Goal: Find specific page/section: Find specific page/section

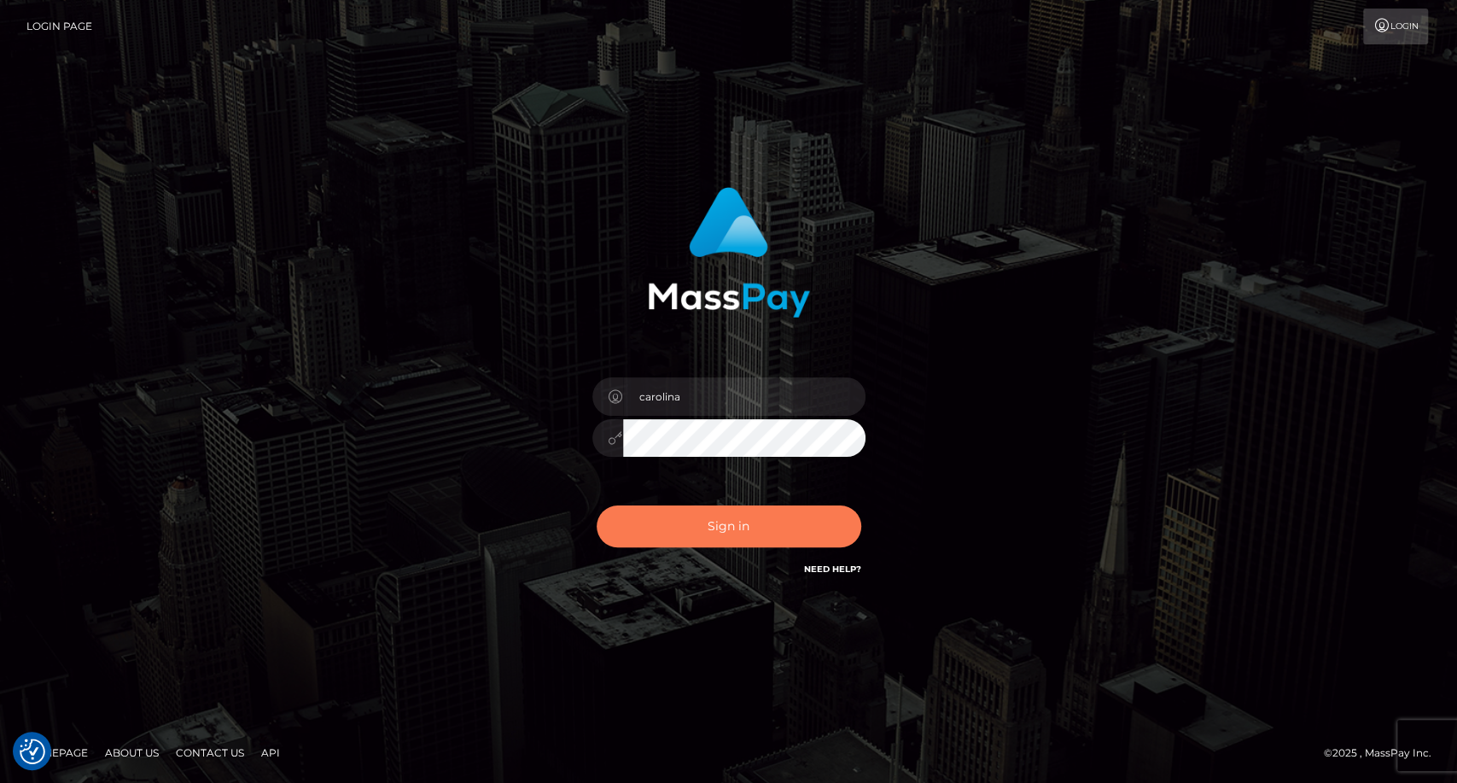
click at [706, 517] on button "Sign in" at bounding box center [729, 526] width 265 height 42
type input "carolina"
click at [706, 525] on button "Sign in" at bounding box center [729, 526] width 265 height 42
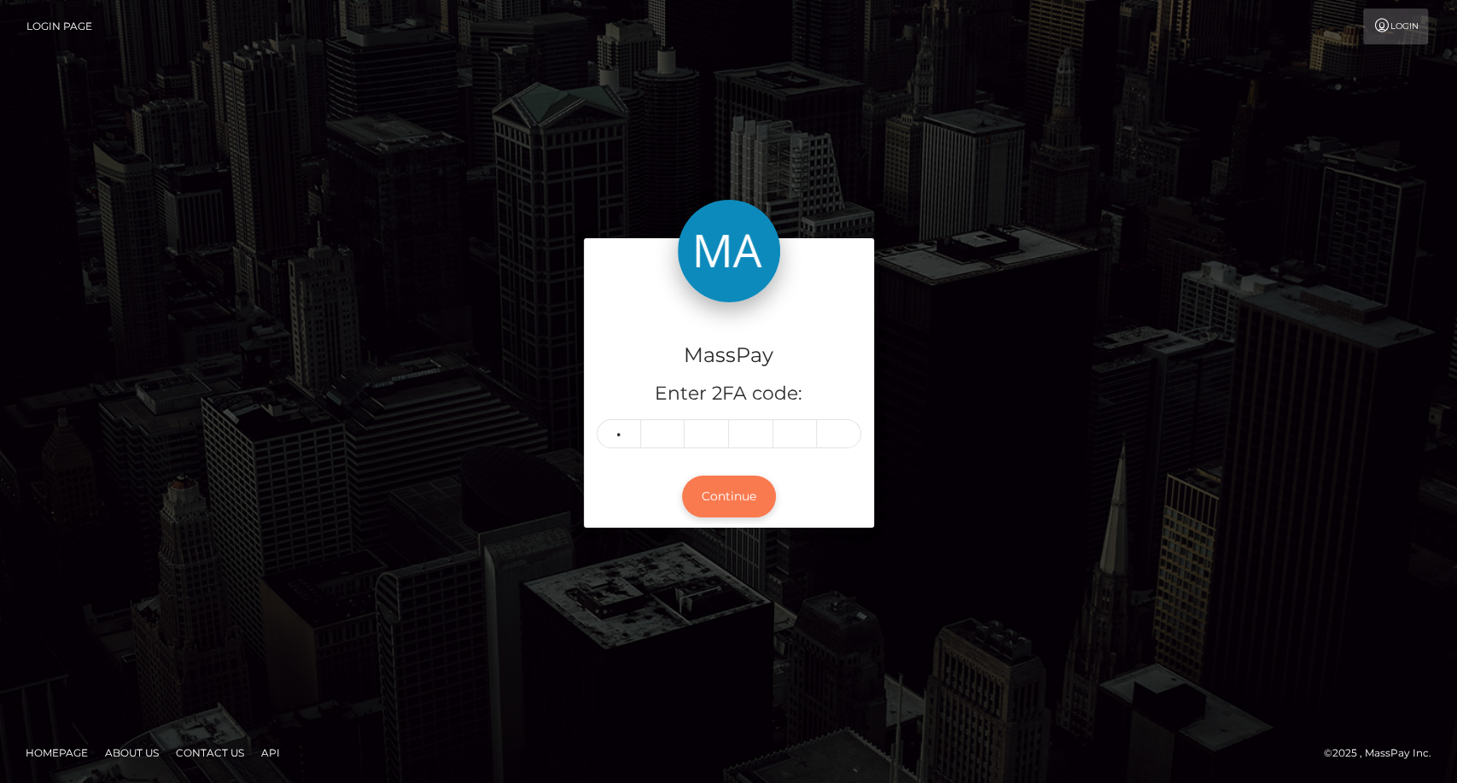
type input "2"
type input "0"
type input "6"
type input "4"
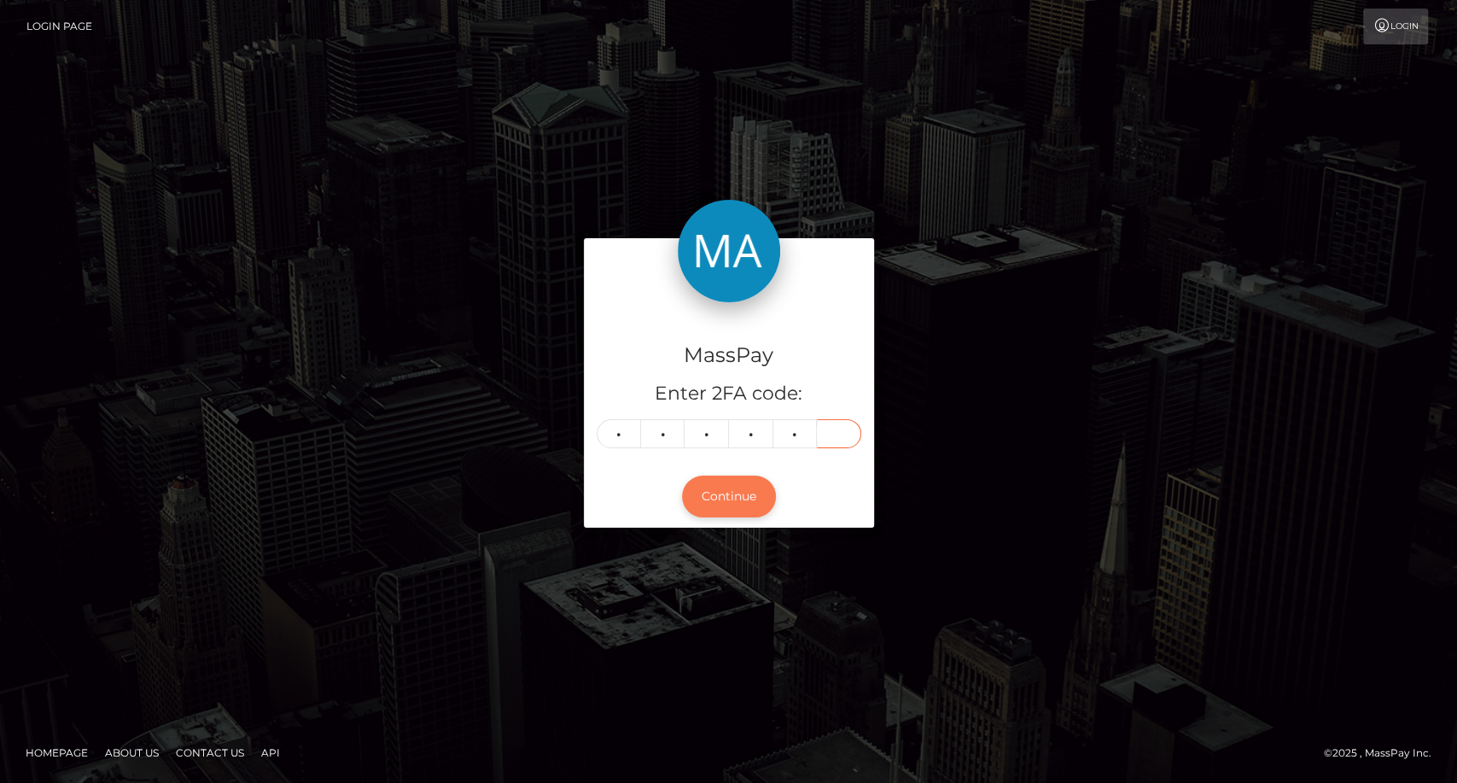
type input "3"
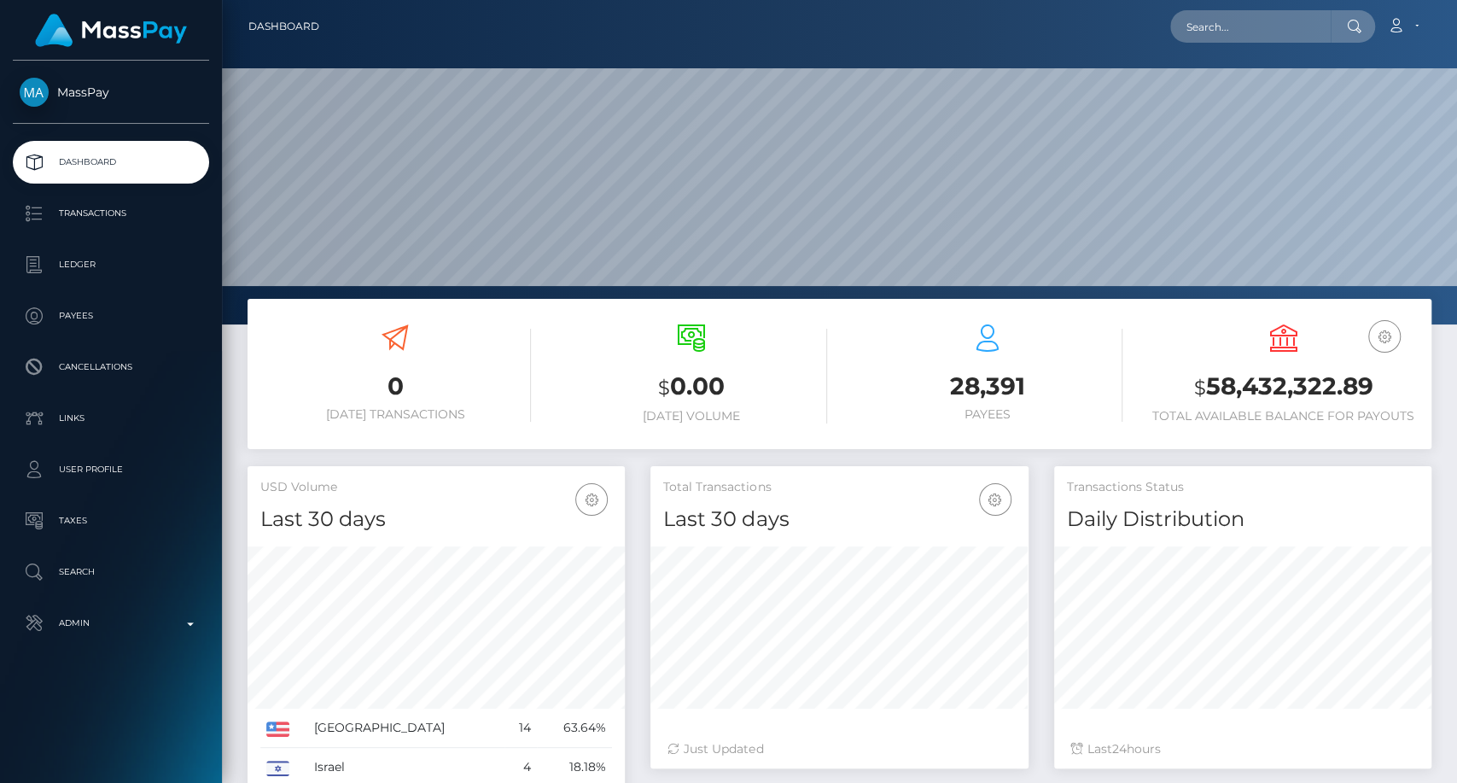
scroll to position [301, 377]
click at [1219, 37] on input "text" at bounding box center [1250, 26] width 160 height 32
paste input "mikiecrumble74@yahoo.com"
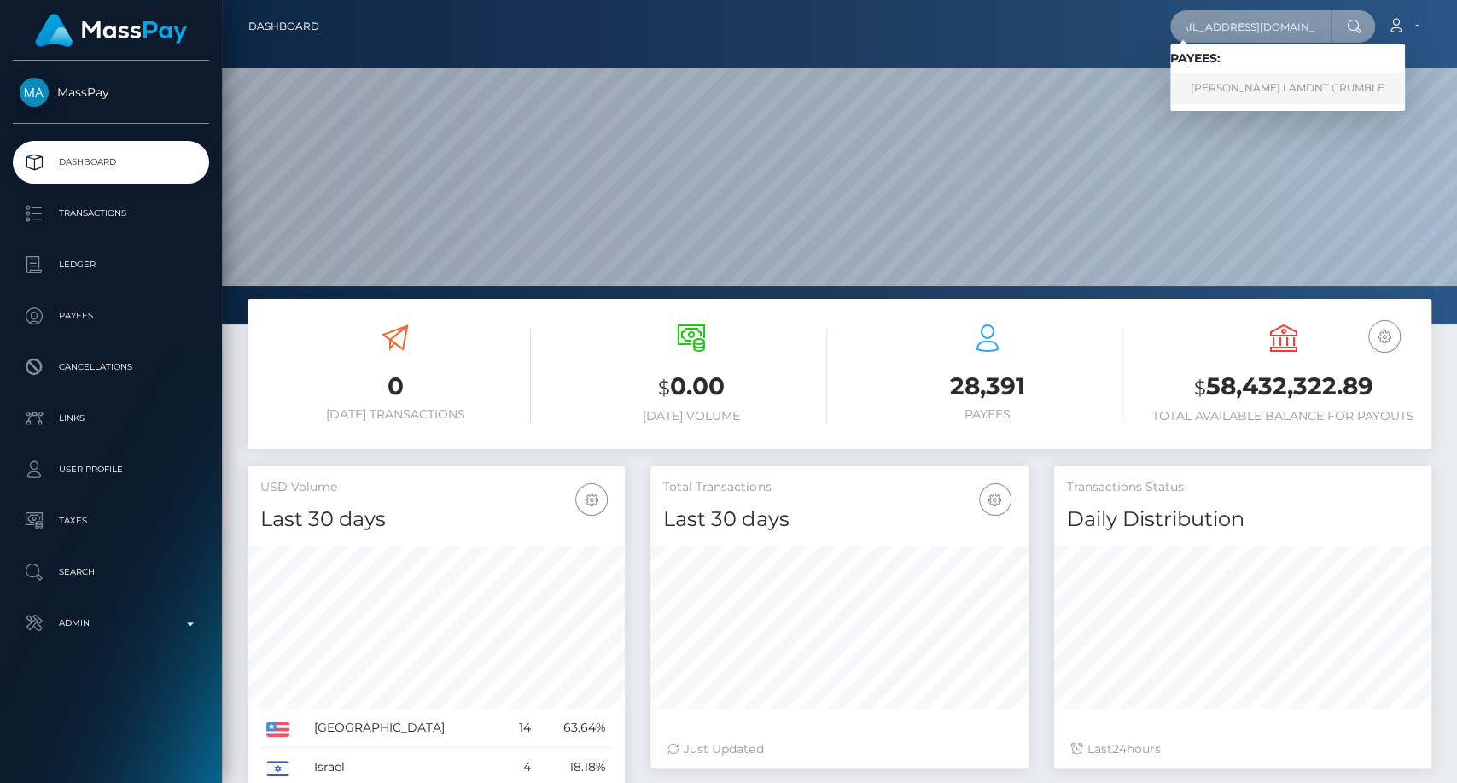
type input "mikiecrumble74@yahoo.com"
click at [1260, 89] on link "MIKIE COREY LAMDNT CRUMBLE" at bounding box center [1287, 89] width 235 height 32
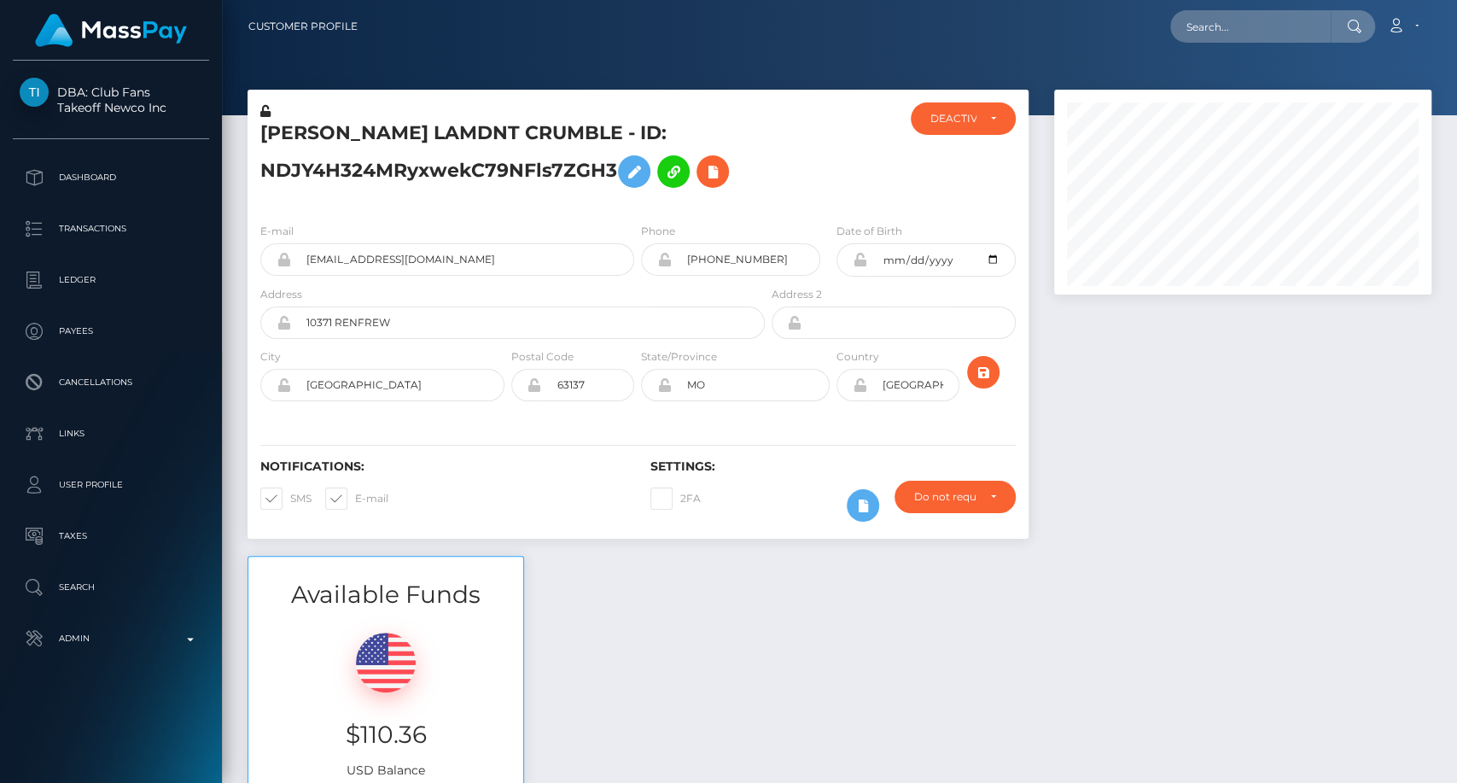
scroll to position [205, 377]
click at [762, 767] on div "Available Funds $110.36 USD Balance" at bounding box center [839, 681] width 1209 height 251
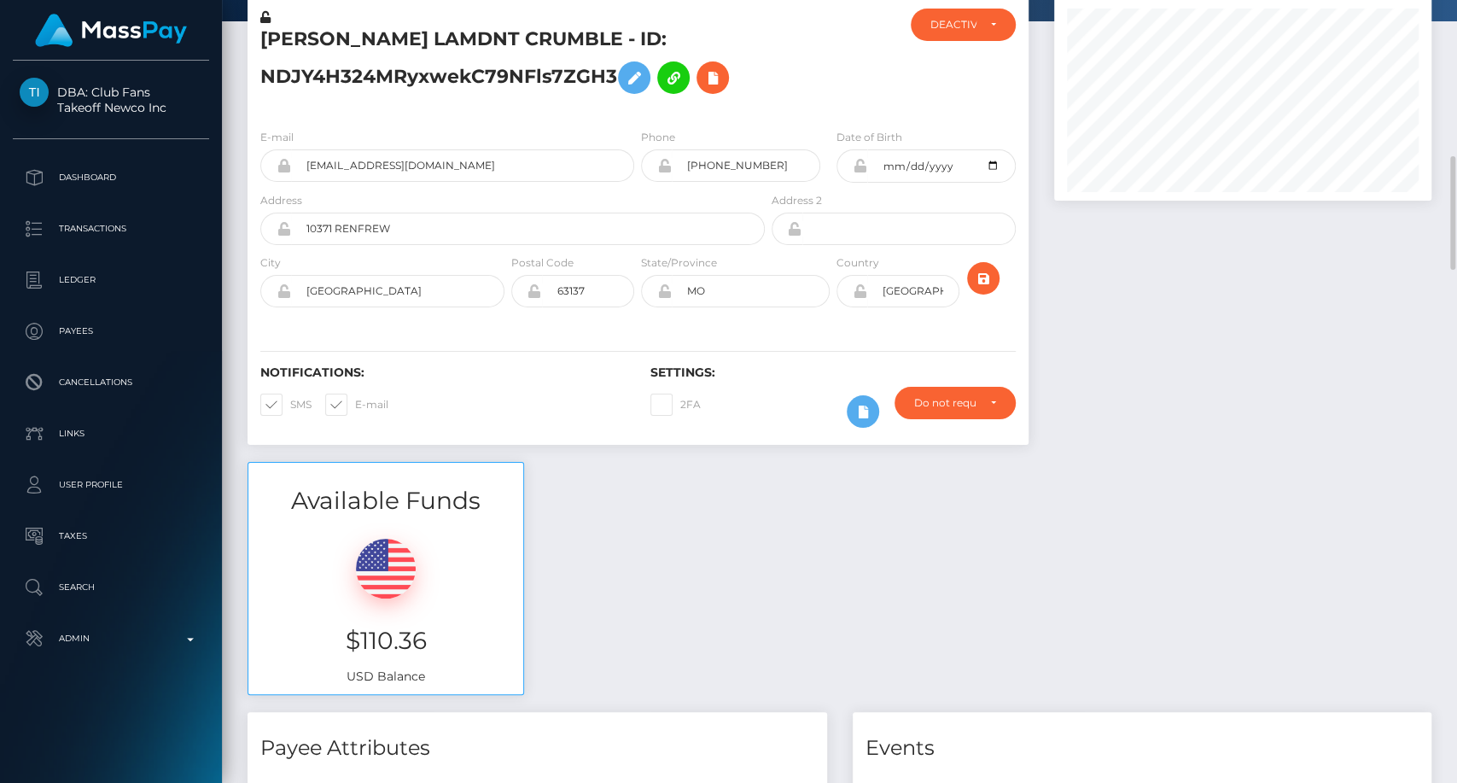
scroll to position [0, 0]
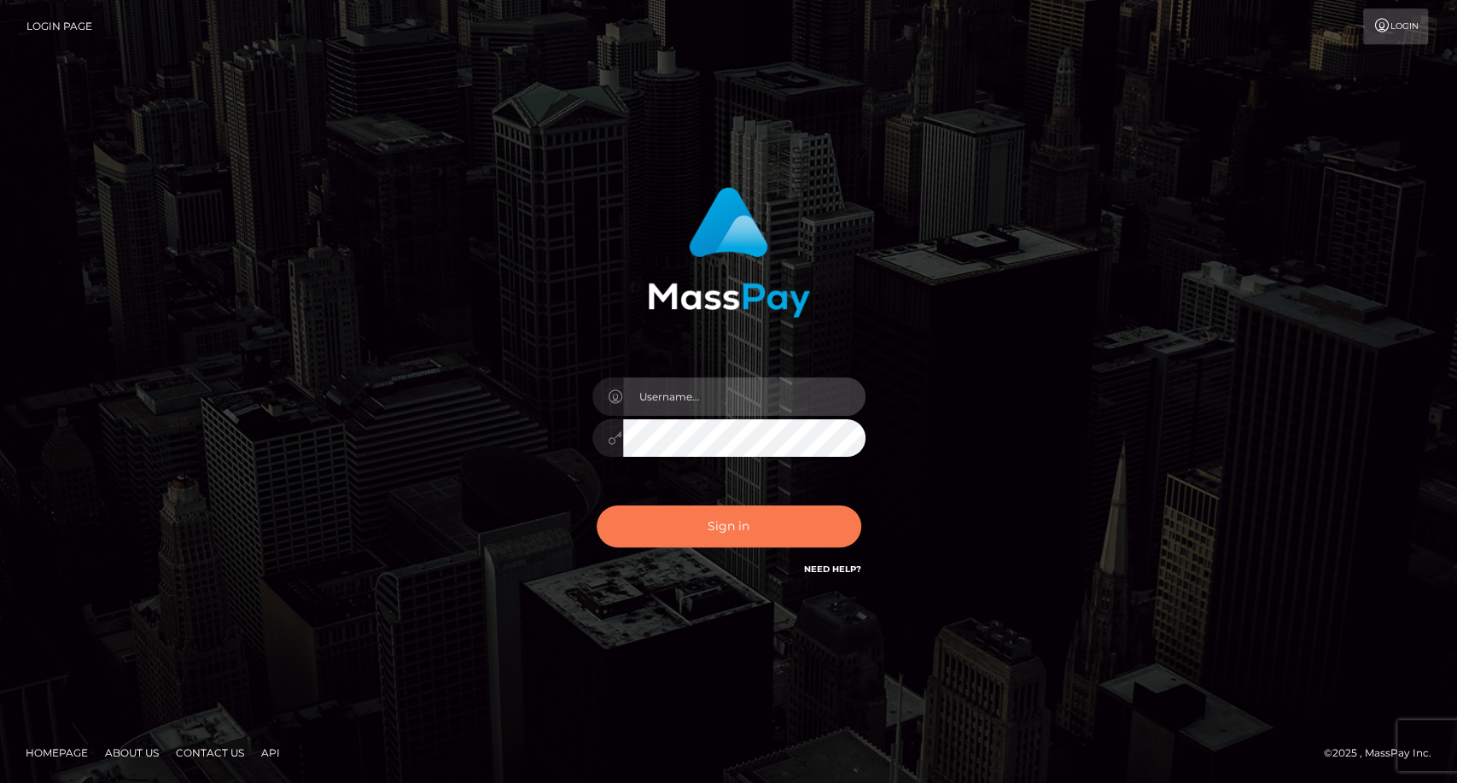
type input "carolina"
click at [707, 531] on button "Sign in" at bounding box center [729, 526] width 265 height 42
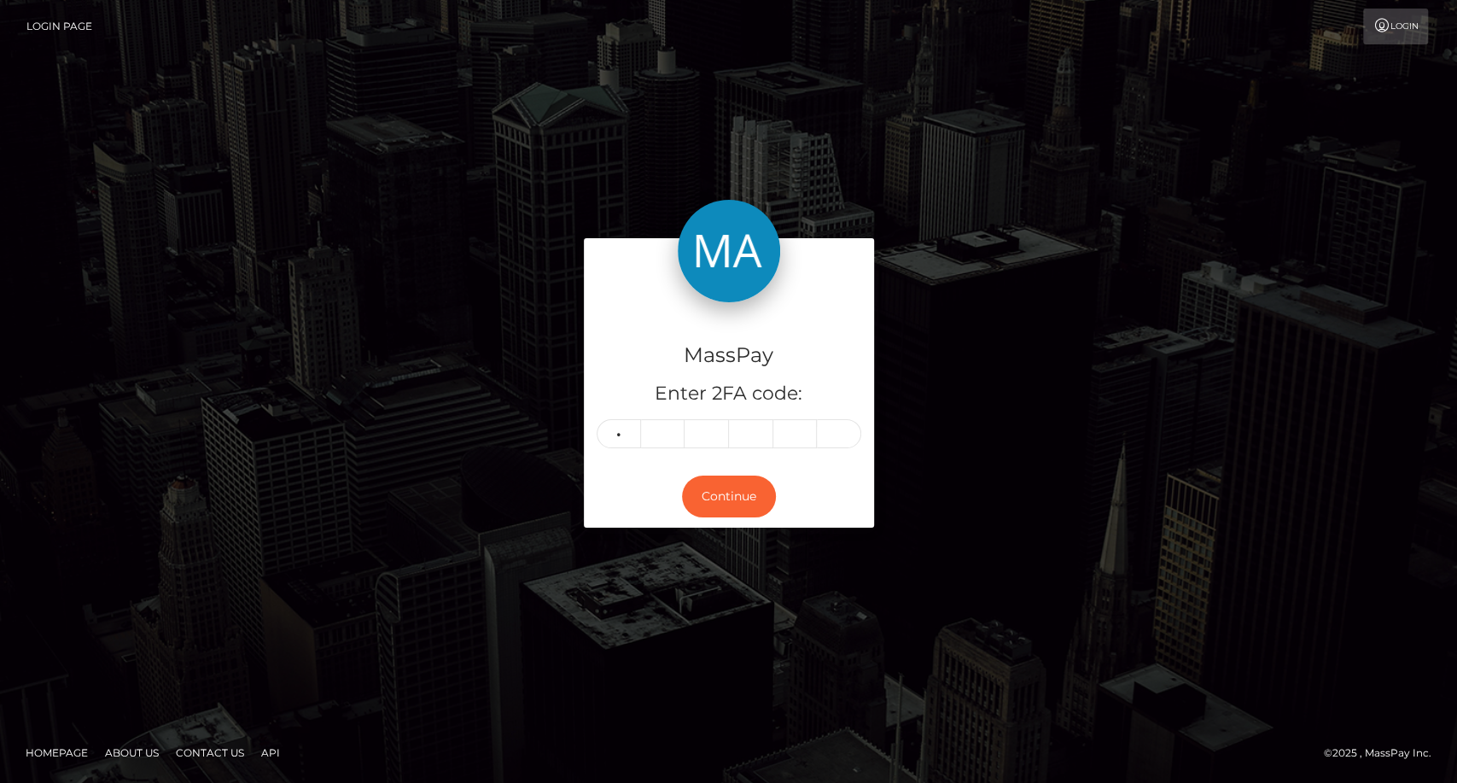
type input "2"
type input "1"
type input "4"
type input "9"
type input "4"
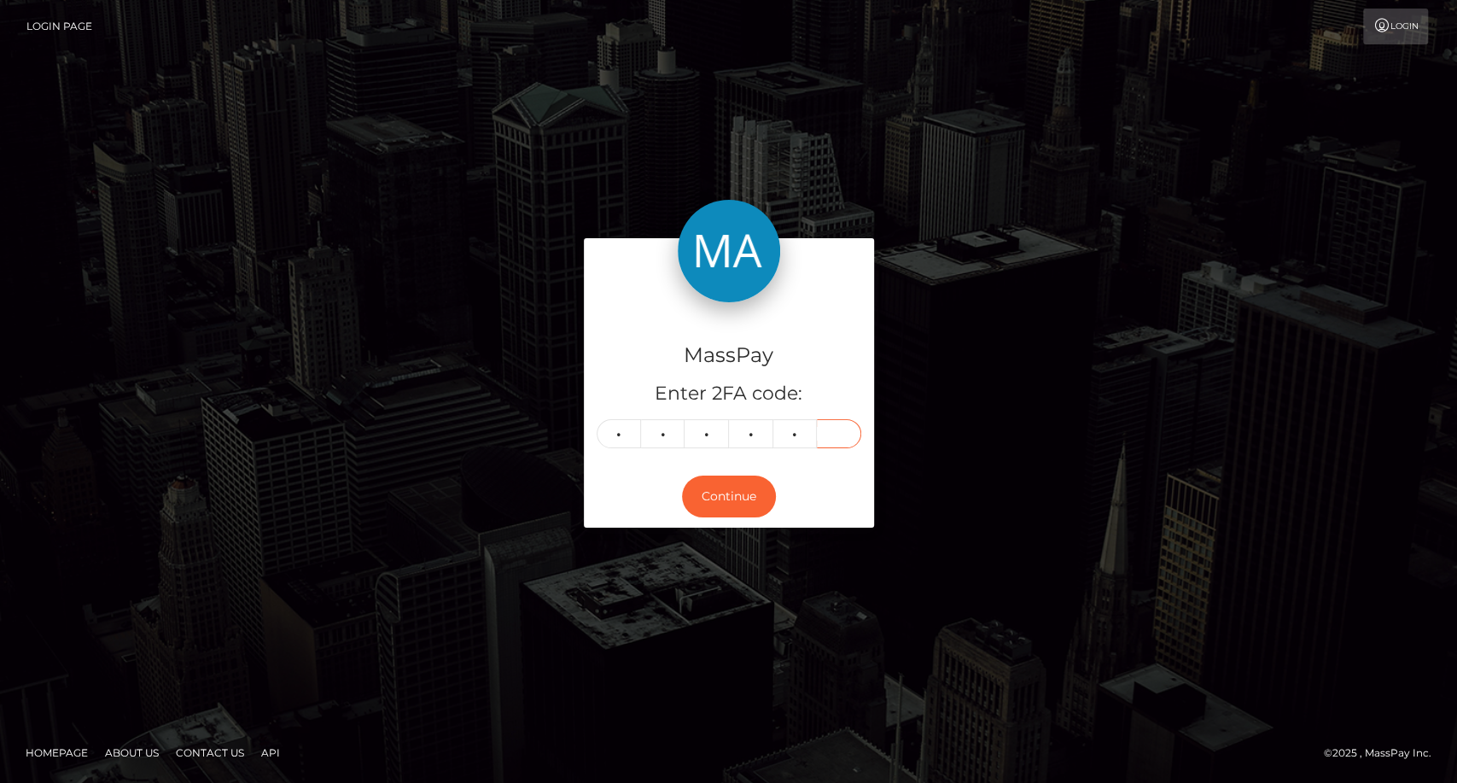
type input "7"
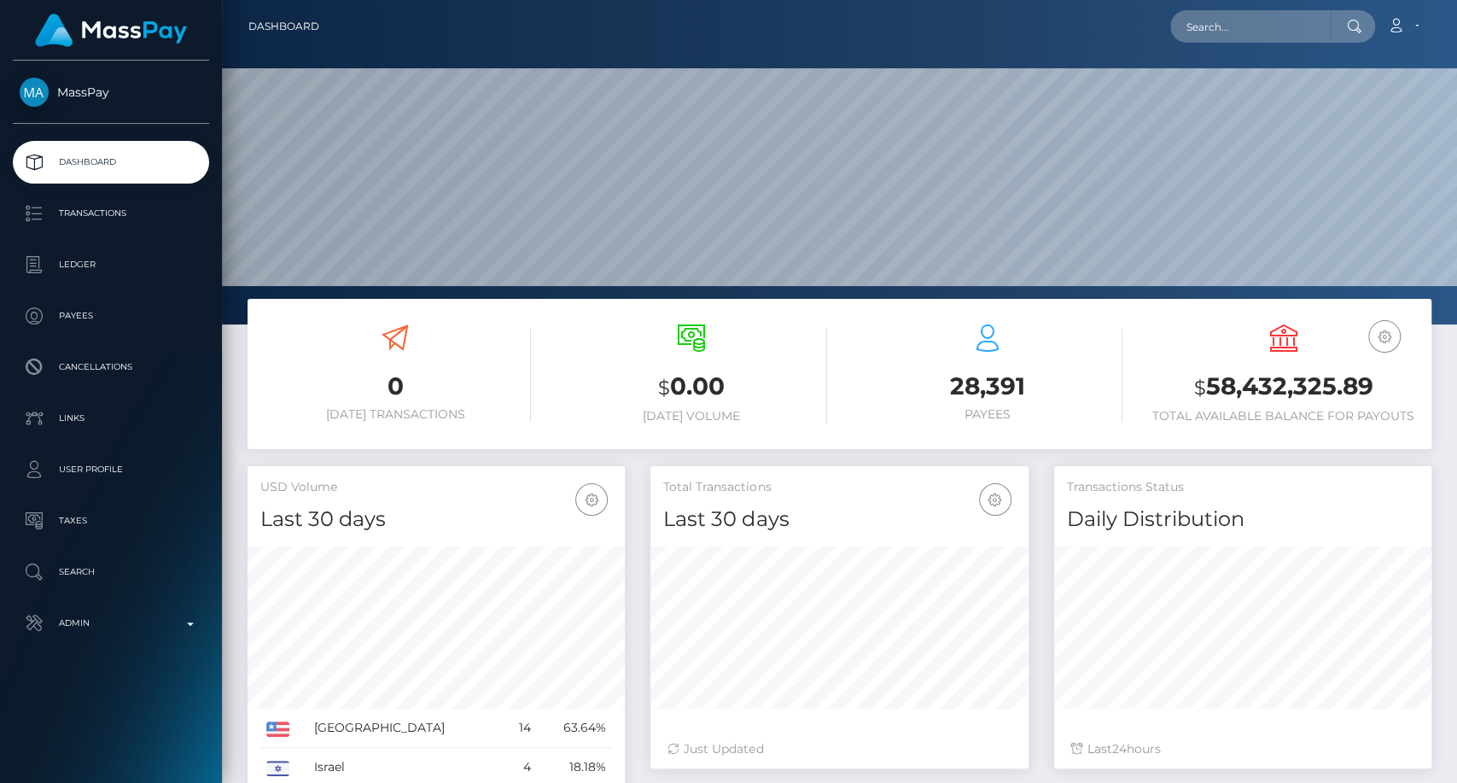
scroll to position [301, 377]
click at [1237, 23] on input "text" at bounding box center [1250, 26] width 160 height 32
paste input "[EMAIL_ADDRESS][DOMAIN_NAME]"
type input "[EMAIL_ADDRESS][DOMAIN_NAME]"
